Goal: Find contact information: Find contact information

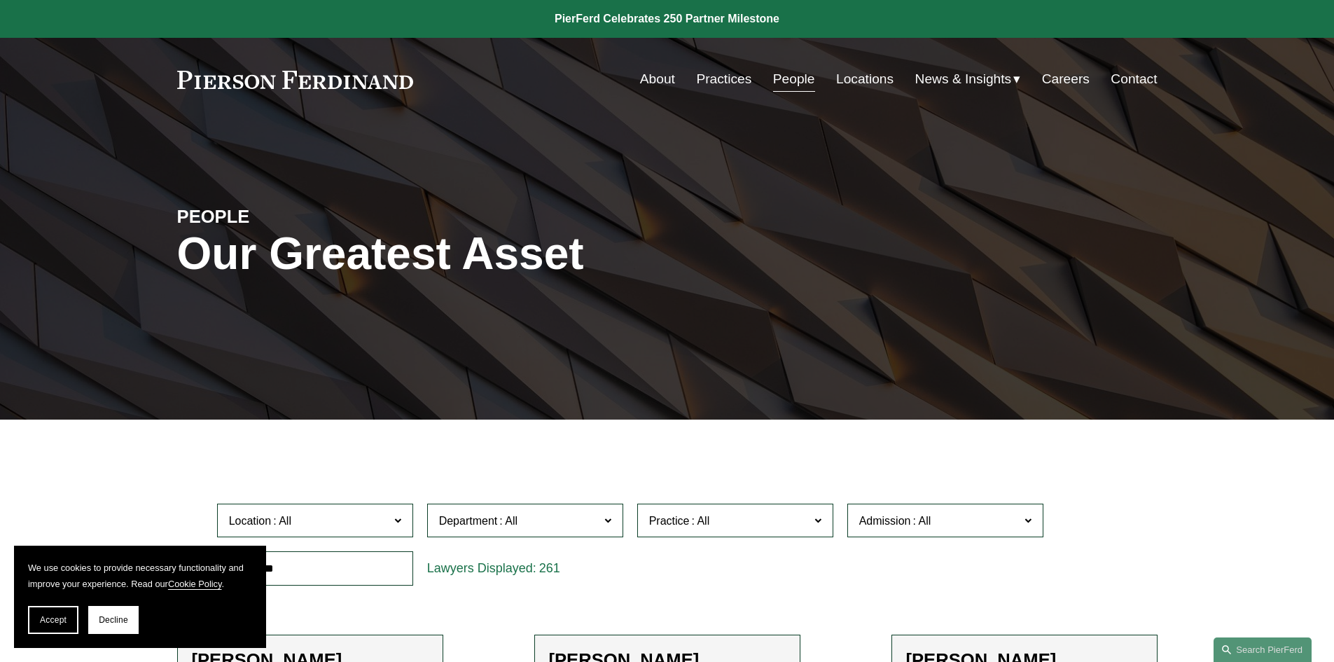
click at [782, 76] on link "People" at bounding box center [794, 79] width 42 height 27
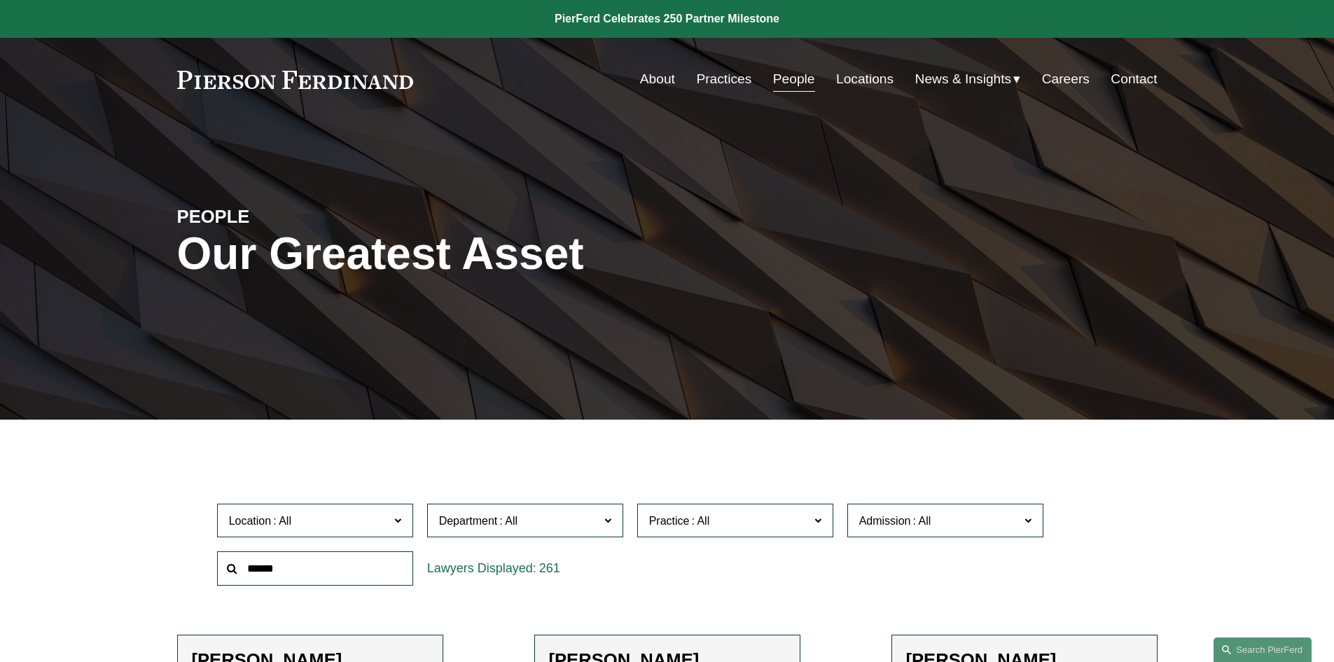
scroll to position [280, 0]
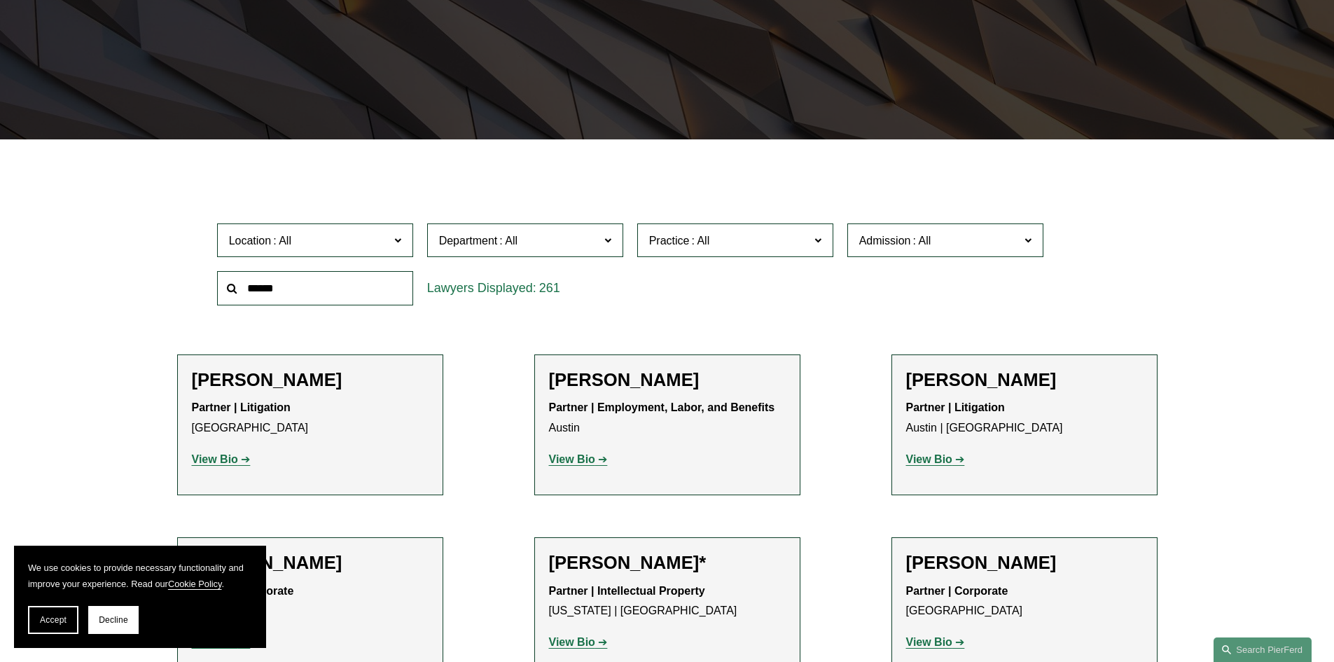
click at [303, 293] on input "text" at bounding box center [315, 288] width 196 height 34
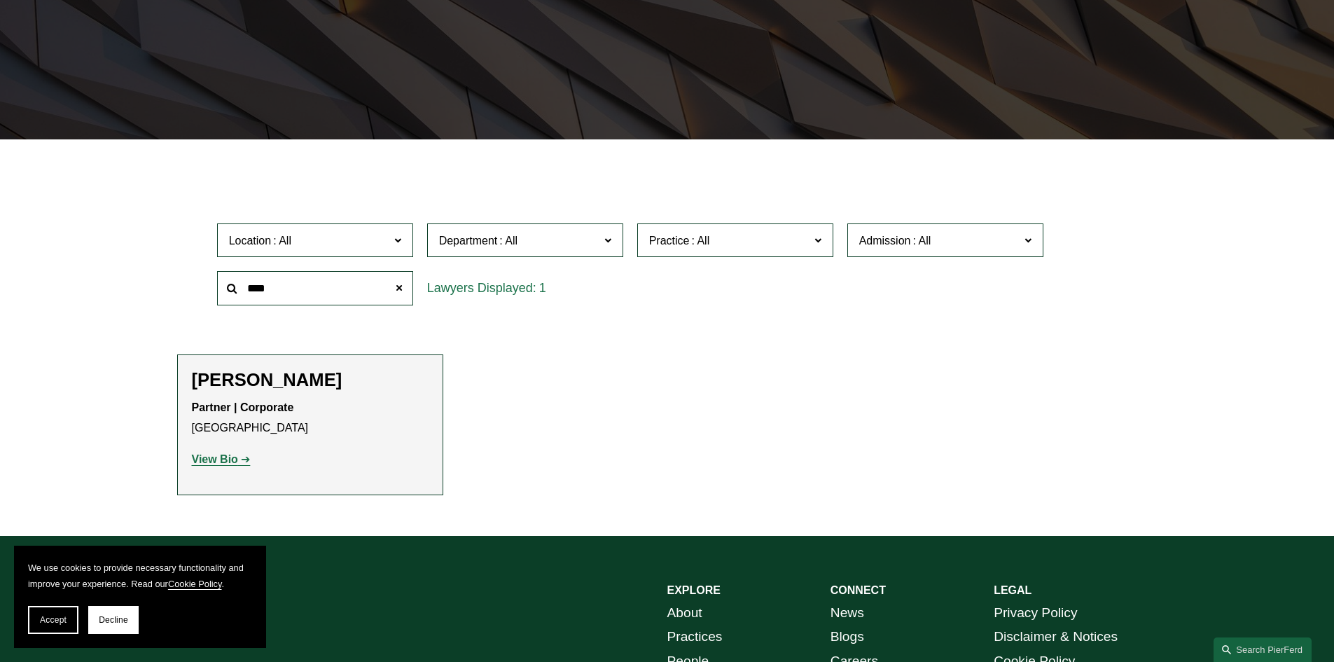
type input "****"
click at [230, 377] on h2 "[PERSON_NAME]" at bounding box center [310, 380] width 237 height 22
click at [218, 459] on strong "View Bio" at bounding box center [215, 459] width 46 height 12
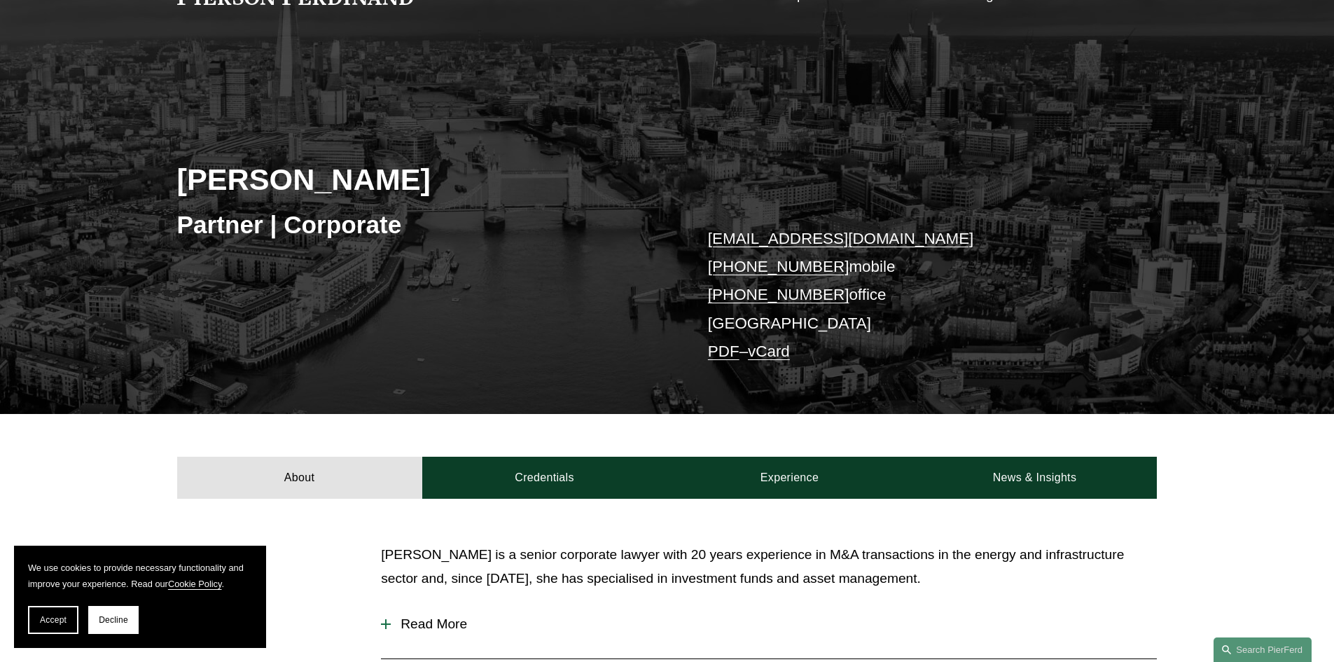
scroll to position [210, 0]
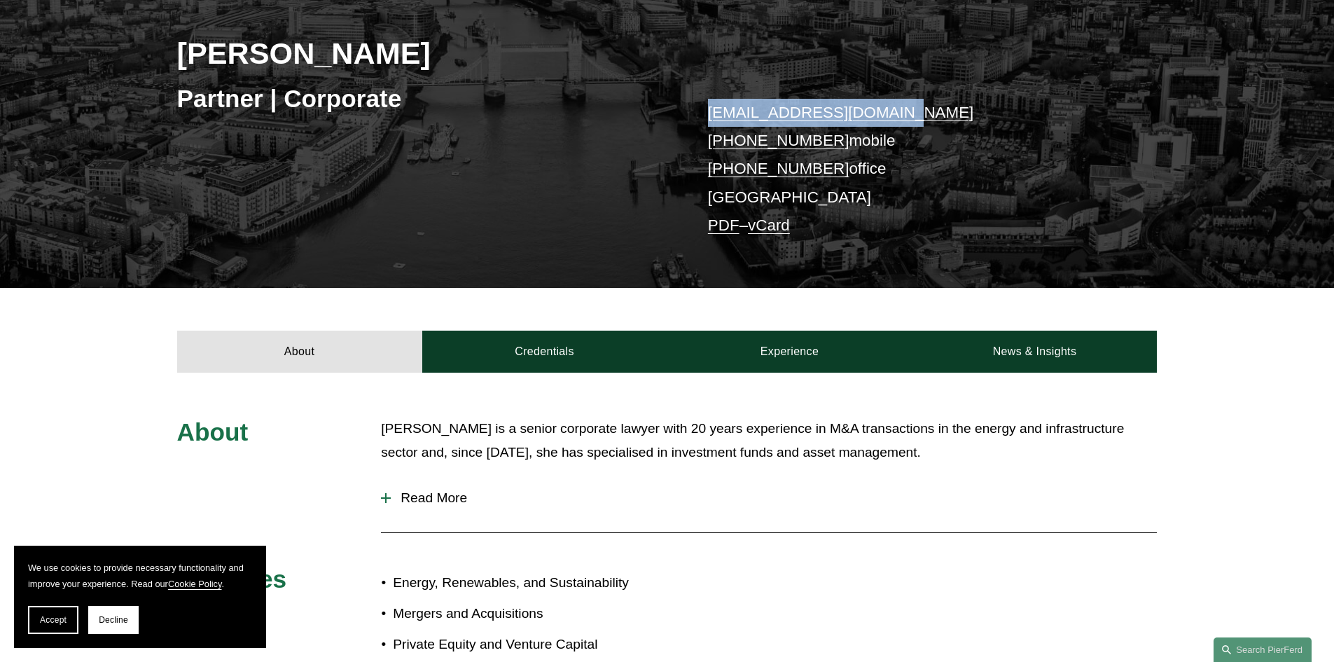
drag, startPoint x: 893, startPoint y: 114, endPoint x: 695, endPoint y: 112, distance: 197.5
click at [695, 112] on div "[PERSON_NAME] Partner | Corporate [EMAIL_ADDRESS][DOMAIN_NAME] [PHONE_NUMBER] m…" at bounding box center [667, 120] width 1334 height 338
copy link "[EMAIL_ADDRESS][DOMAIN_NAME]"
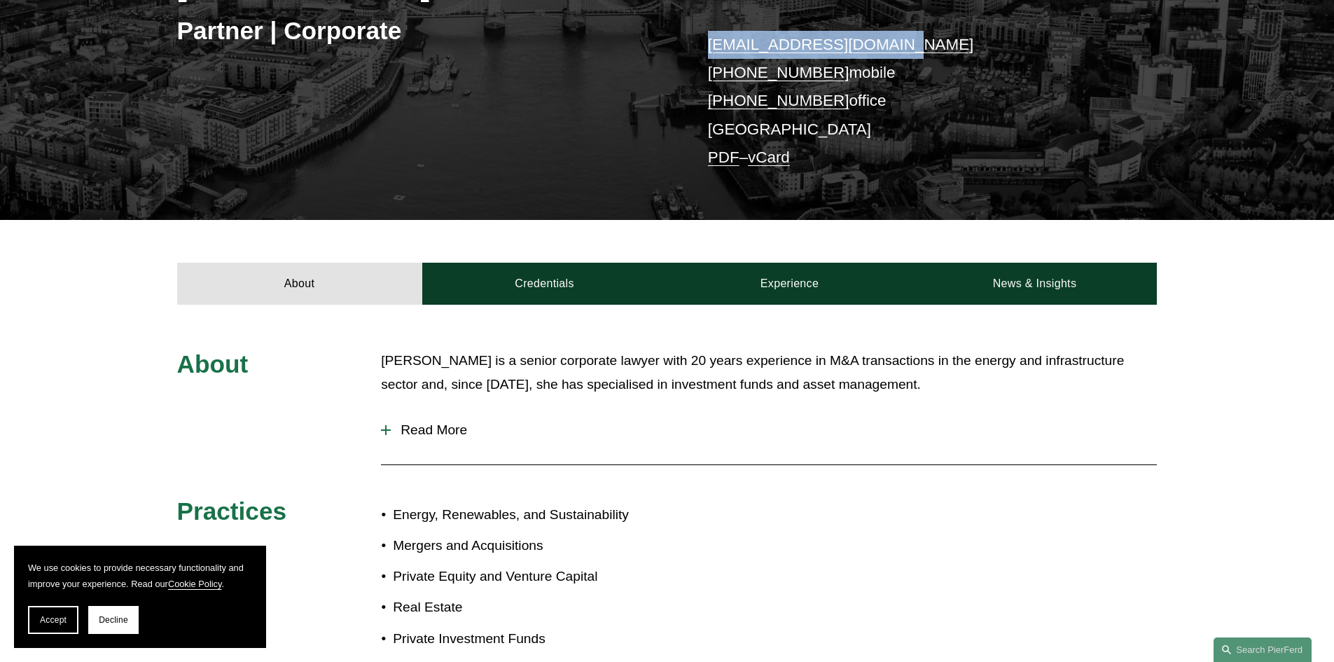
scroll to position [420, 0]
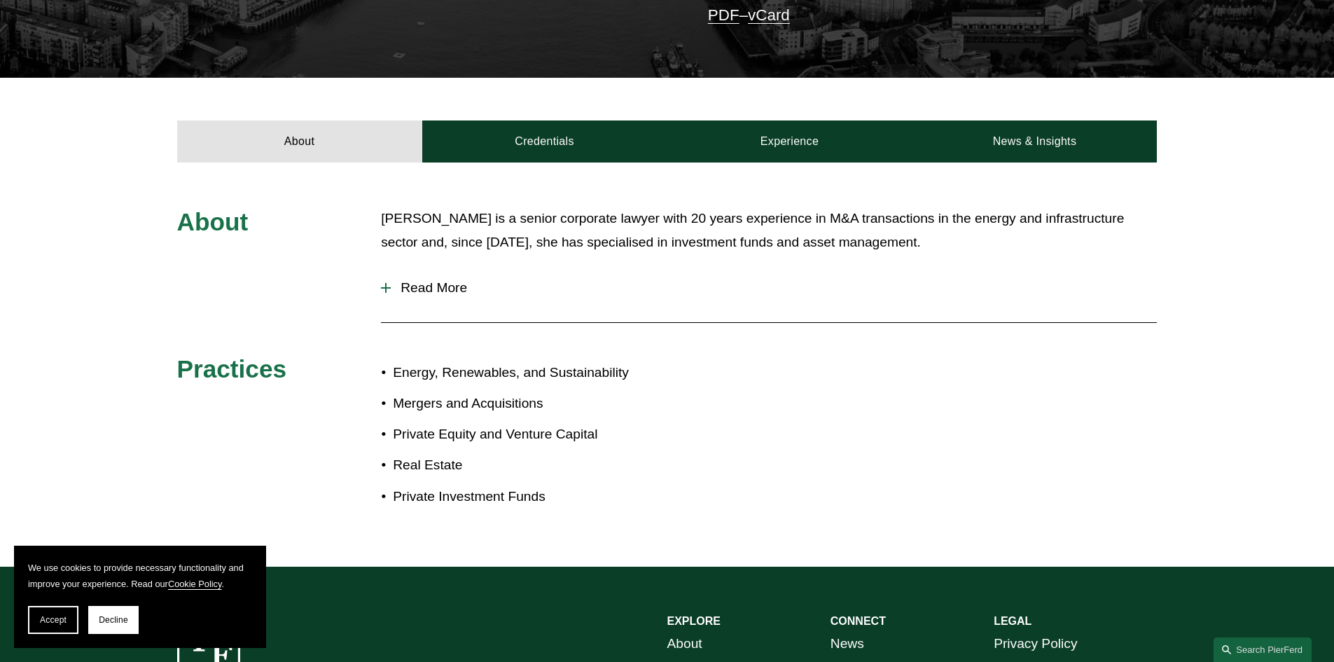
click at [387, 288] on div at bounding box center [386, 287] width 10 height 1
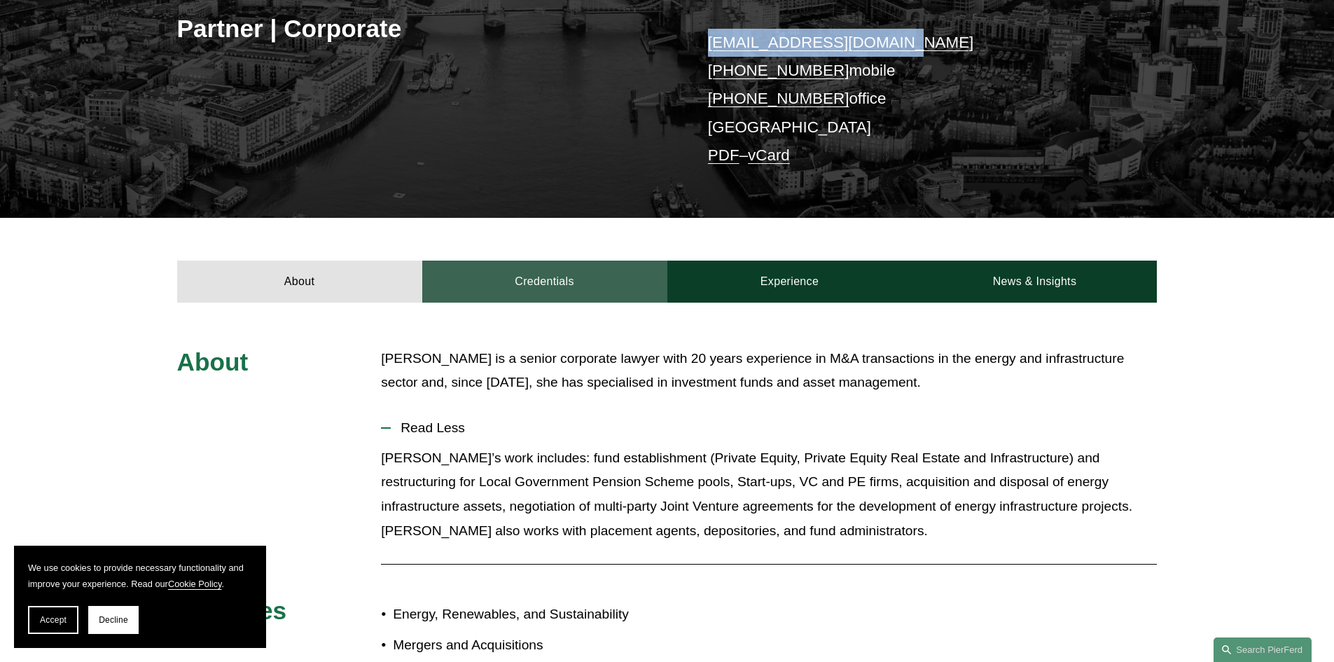
scroll to position [0, 0]
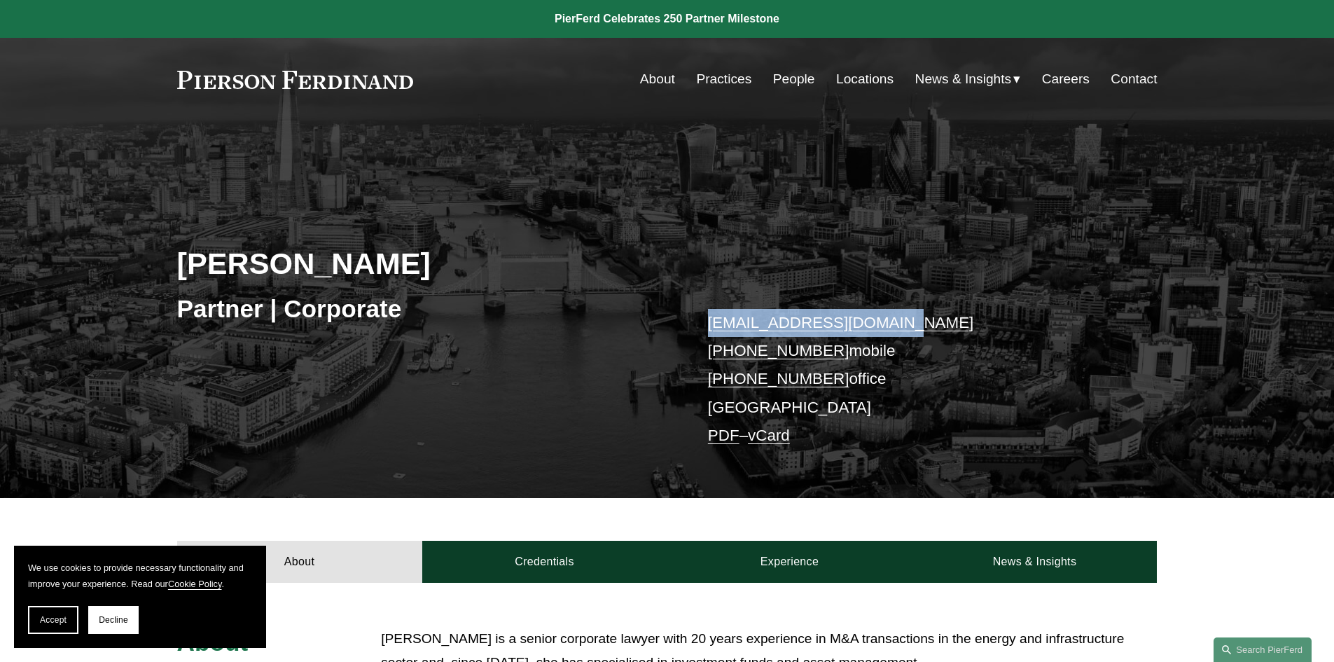
copy link "[EMAIL_ADDRESS][DOMAIN_NAME]"
